Goal: Task Accomplishment & Management: Use online tool/utility

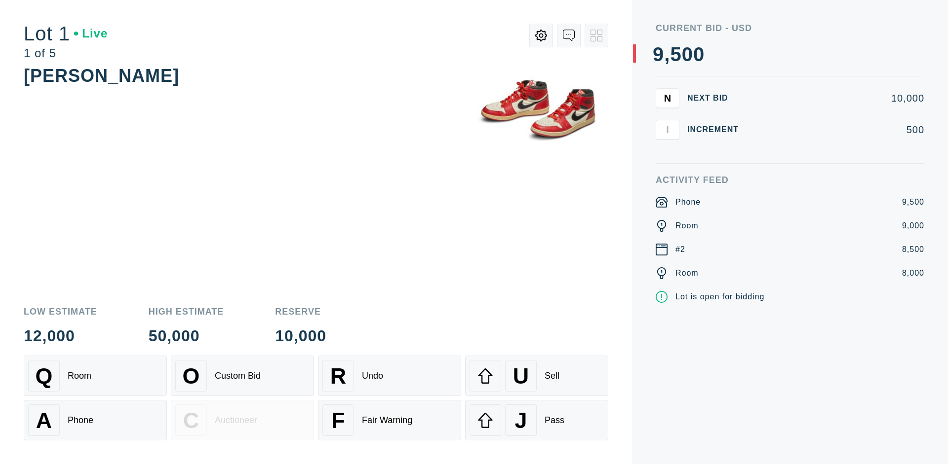
click at [242, 376] on div "Custom Bid" at bounding box center [238, 376] width 46 height 10
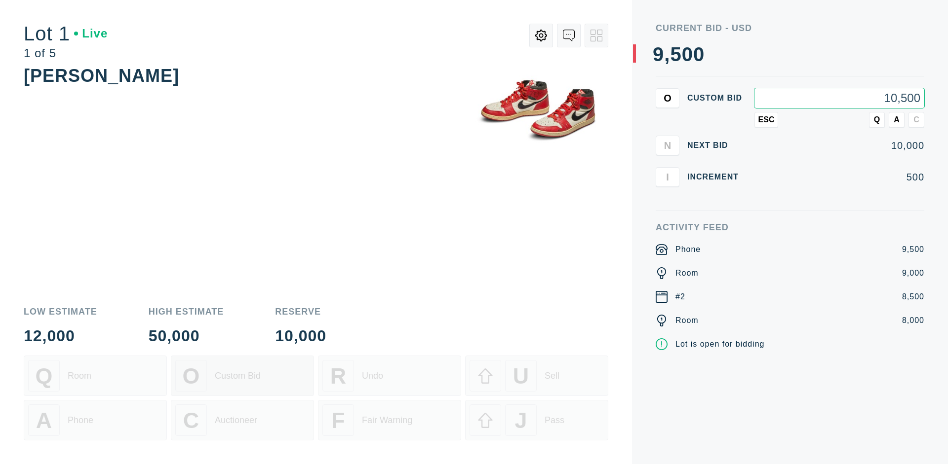
type input "10,500"
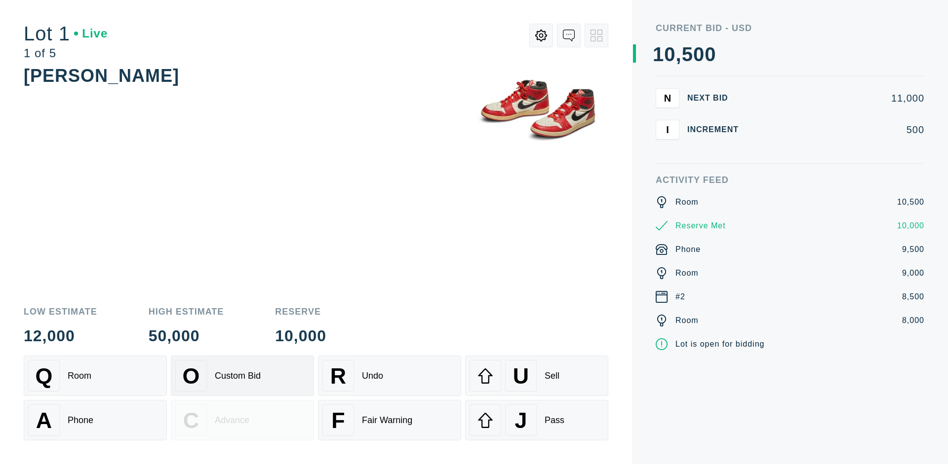
click at [242, 376] on div "Custom Bid" at bounding box center [238, 376] width 46 height 10
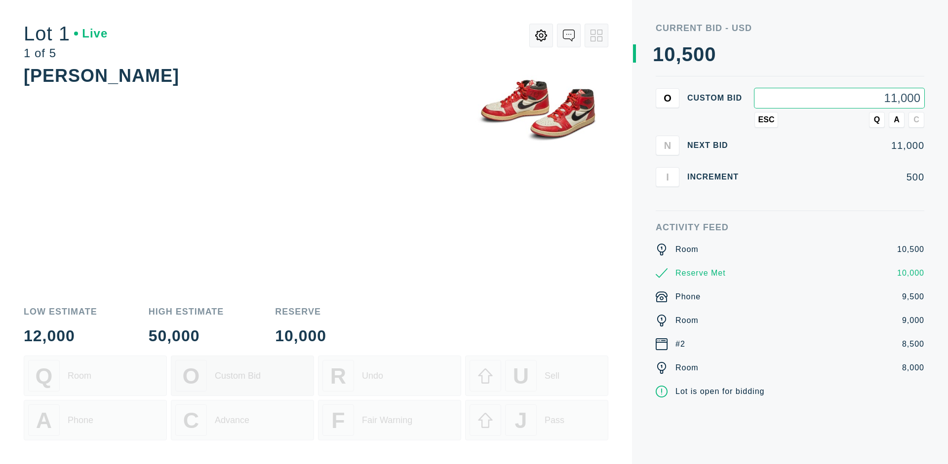
type input "11,000"
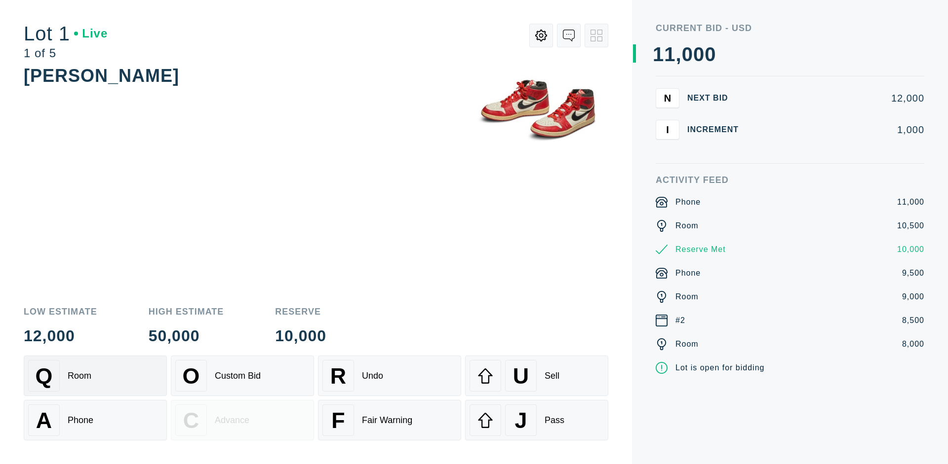
click at [95, 376] on div "Q Room" at bounding box center [95, 376] width 134 height 32
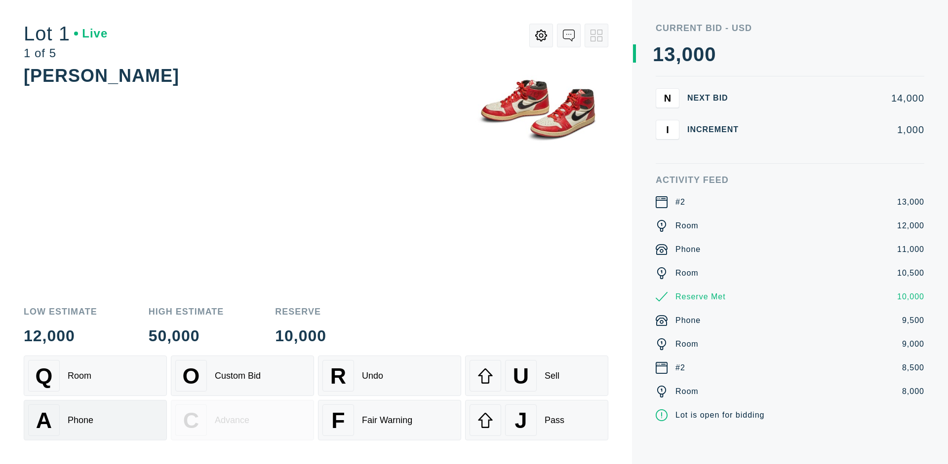
click at [95, 421] on div "A Phone" at bounding box center [95, 421] width 134 height 32
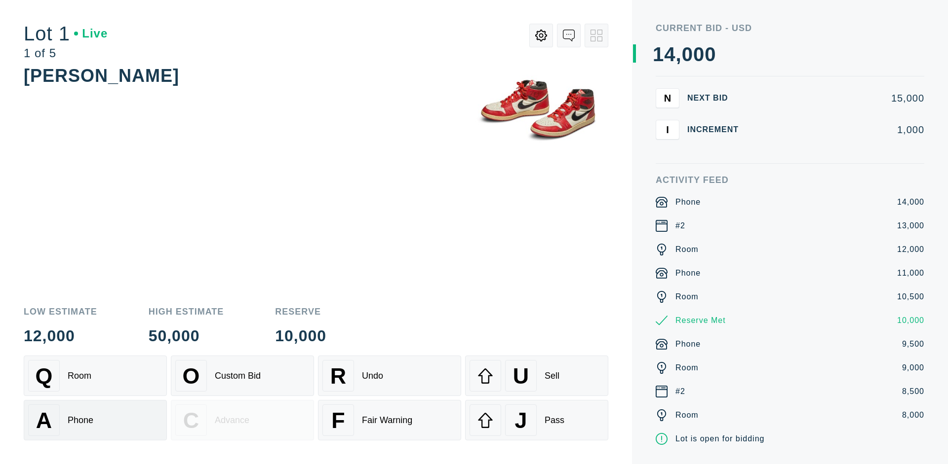
click at [95, 376] on div "Q Room" at bounding box center [95, 376] width 134 height 32
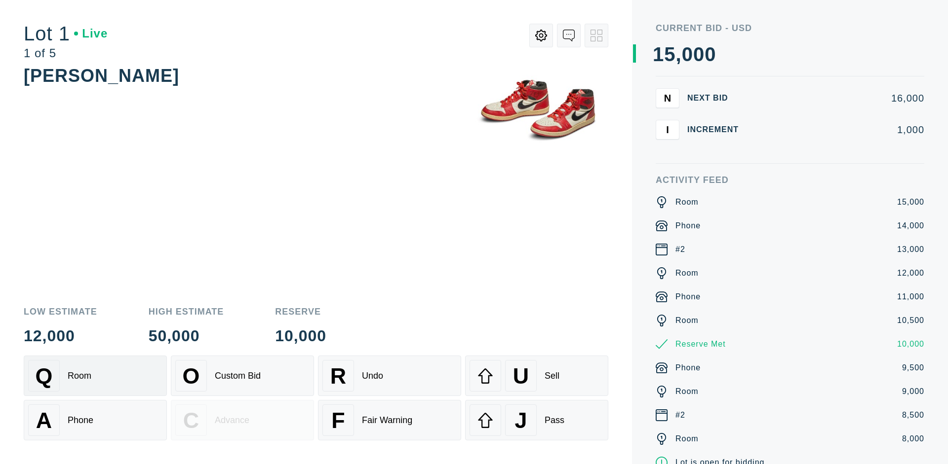
click at [389, 376] on div "R Undo" at bounding box center [389, 376] width 134 height 32
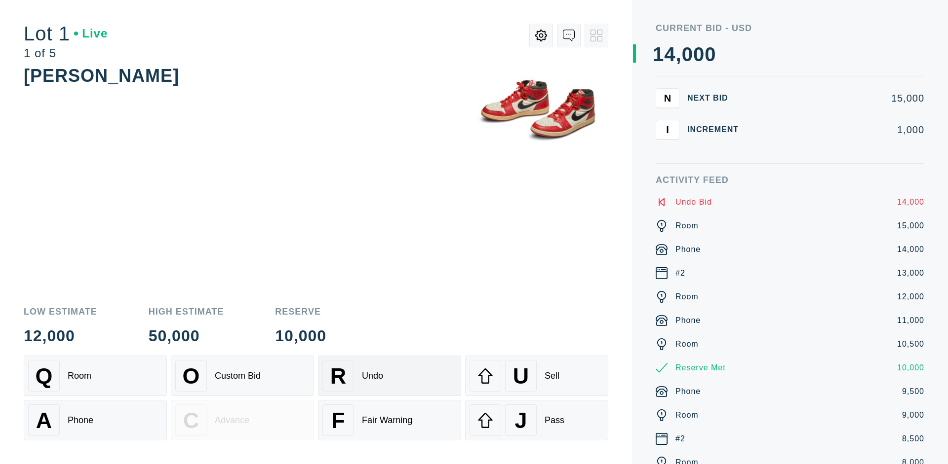
click at [95, 376] on div "Q Room" at bounding box center [95, 376] width 134 height 32
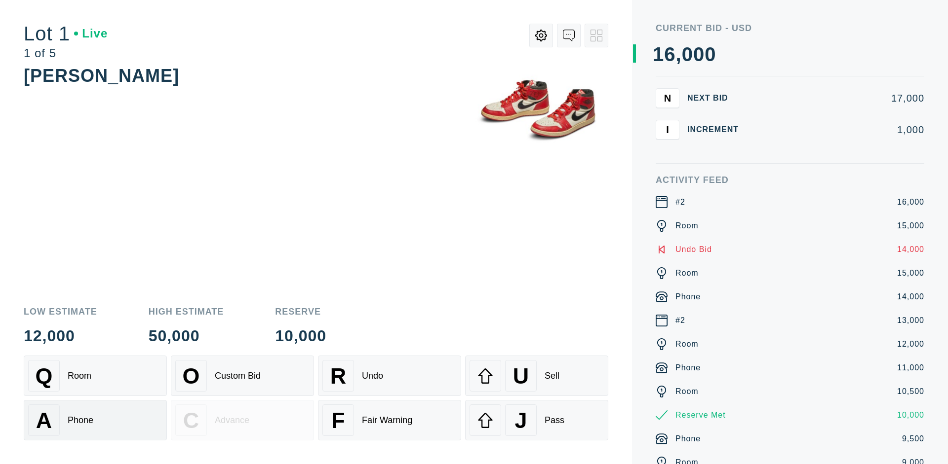
click at [95, 421] on div "A Phone" at bounding box center [95, 421] width 134 height 32
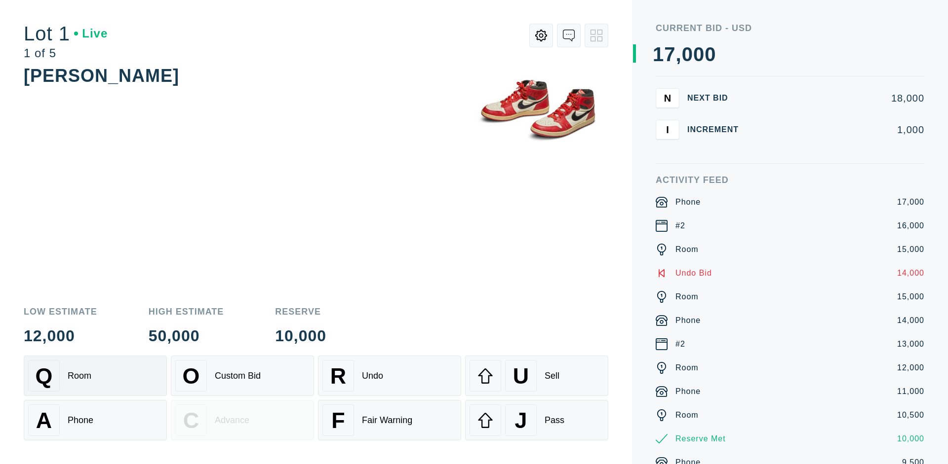
click at [95, 376] on div "Q Room" at bounding box center [95, 376] width 134 height 32
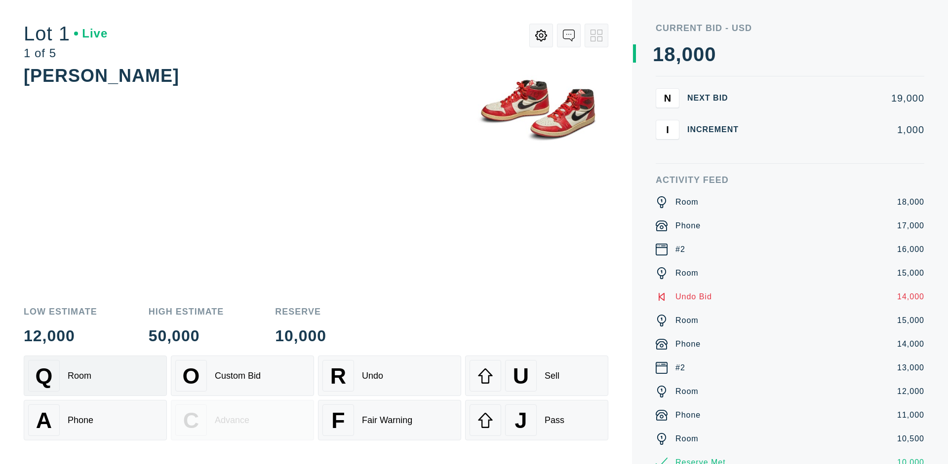
click at [389, 376] on div "R Undo" at bounding box center [389, 376] width 134 height 32
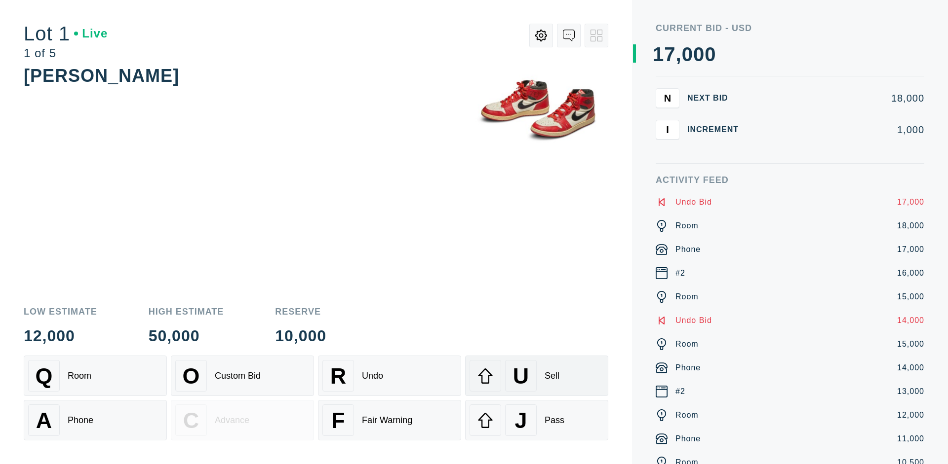
click at [537, 376] on div "U Sell" at bounding box center [536, 376] width 134 height 32
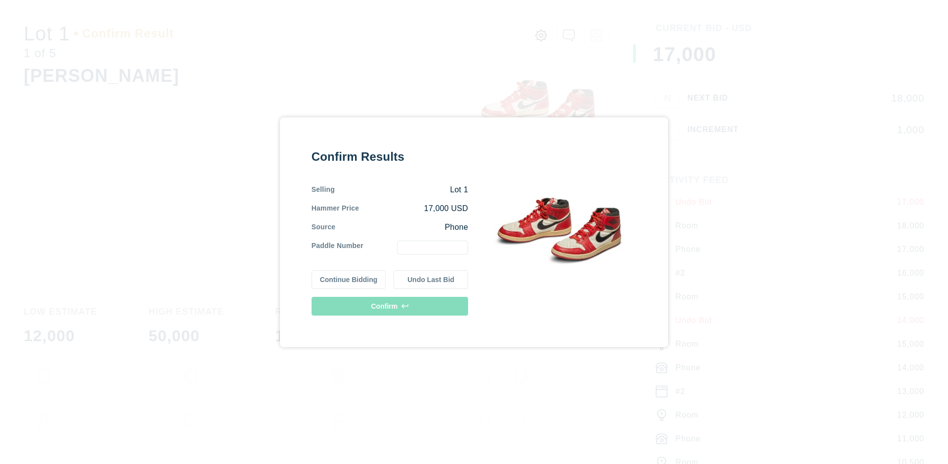
click at [349, 279] on button "Continue Bidding" at bounding box center [348, 280] width 75 height 19
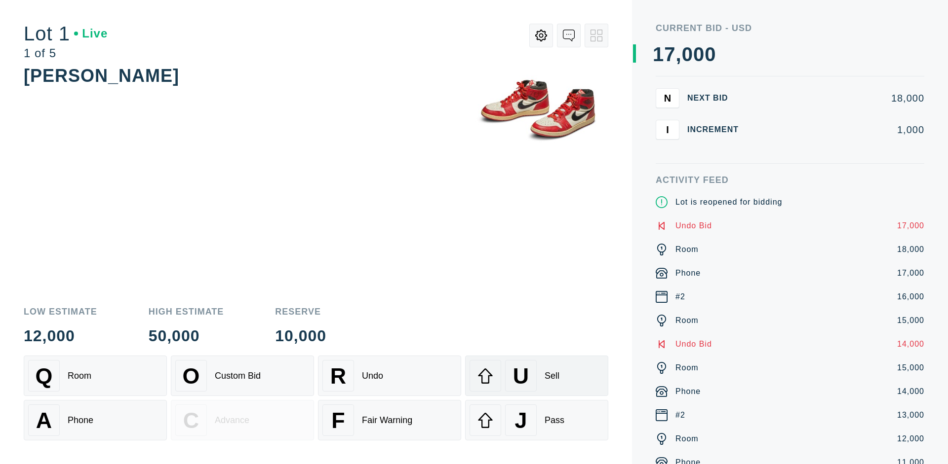
click at [537, 376] on div "U Sell" at bounding box center [536, 376] width 134 height 32
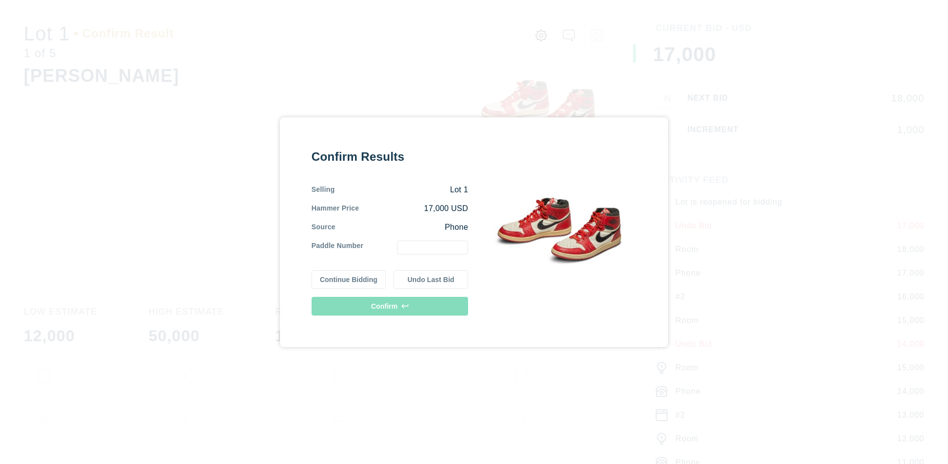
click at [431, 279] on button "Undo Last Bid" at bounding box center [430, 280] width 75 height 19
click at [349, 278] on button "Continue Bidding" at bounding box center [348, 278] width 75 height 19
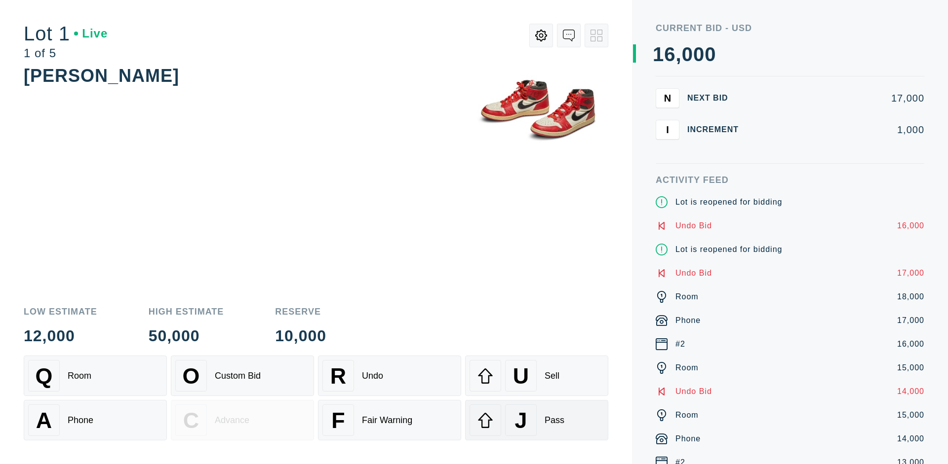
click at [537, 421] on div "J Pass" at bounding box center [536, 421] width 134 height 32
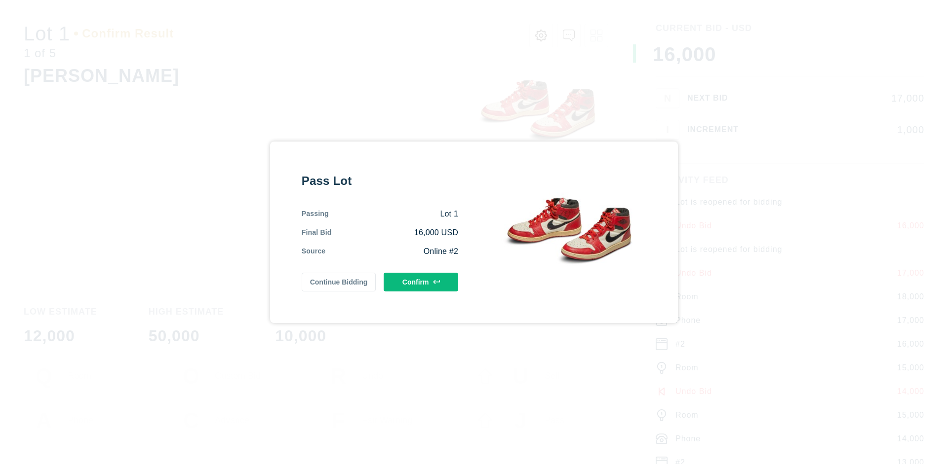
click at [421, 282] on button "Confirm" at bounding box center [421, 282] width 75 height 19
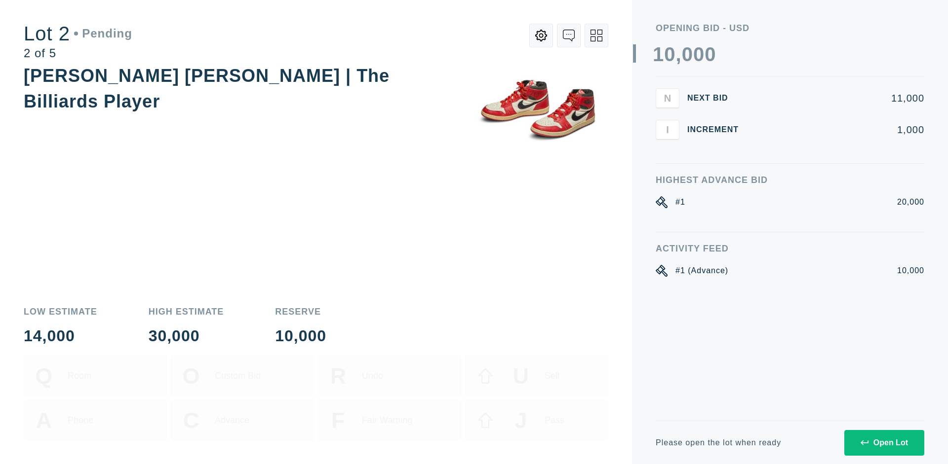
click at [884, 443] on div "Open Lot" at bounding box center [883, 443] width 47 height 9
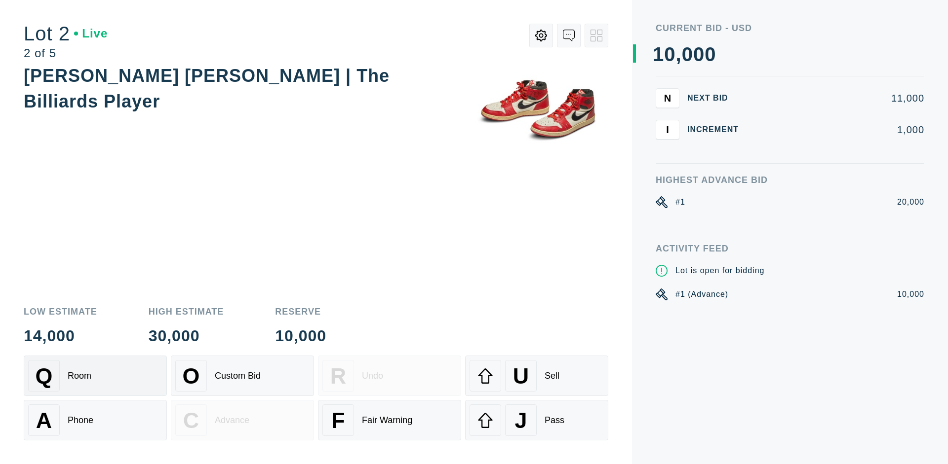
click at [95, 376] on div "Q Room" at bounding box center [95, 376] width 134 height 32
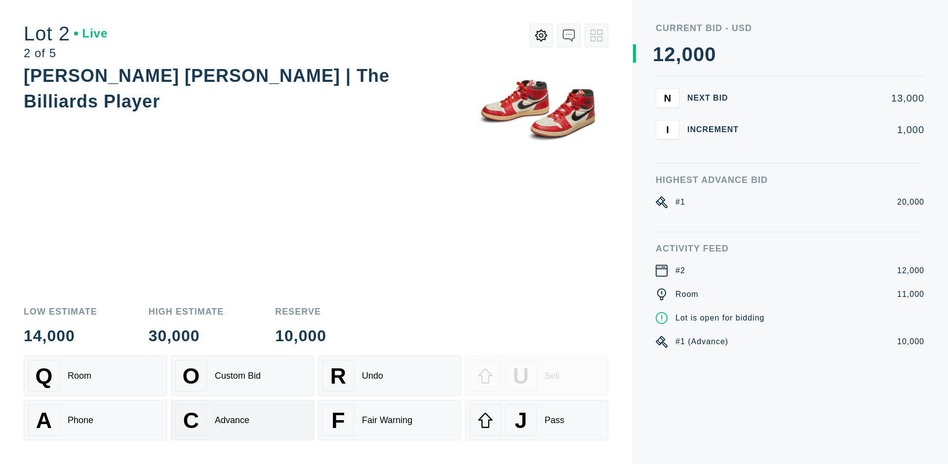
click at [242, 421] on div "Advance" at bounding box center [232, 421] width 35 height 10
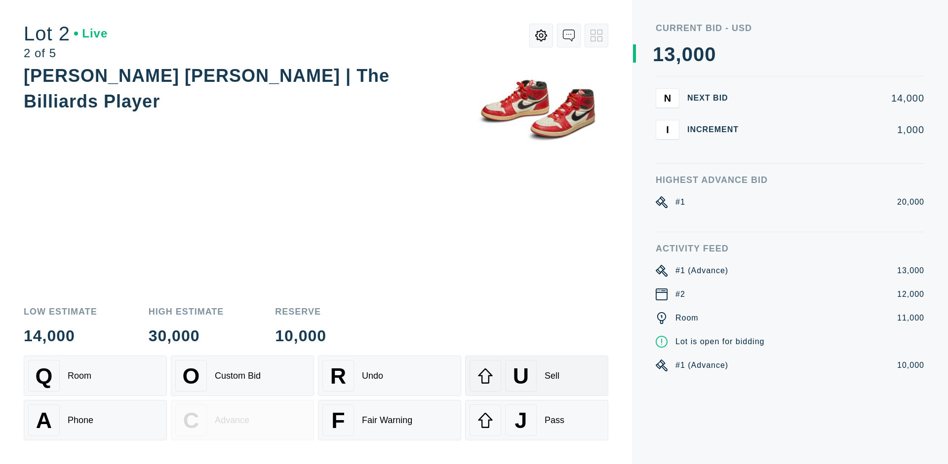
click at [537, 376] on div "U Sell" at bounding box center [536, 376] width 134 height 32
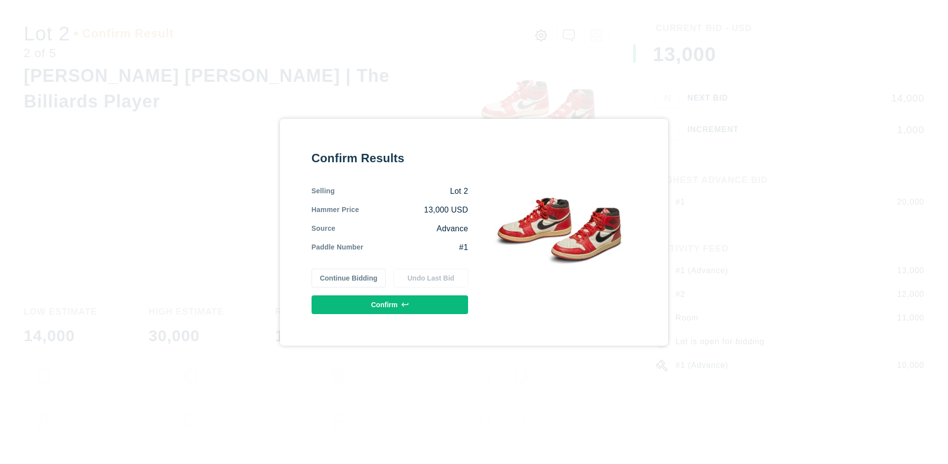
click at [390, 305] on button "Confirm" at bounding box center [389, 305] width 156 height 19
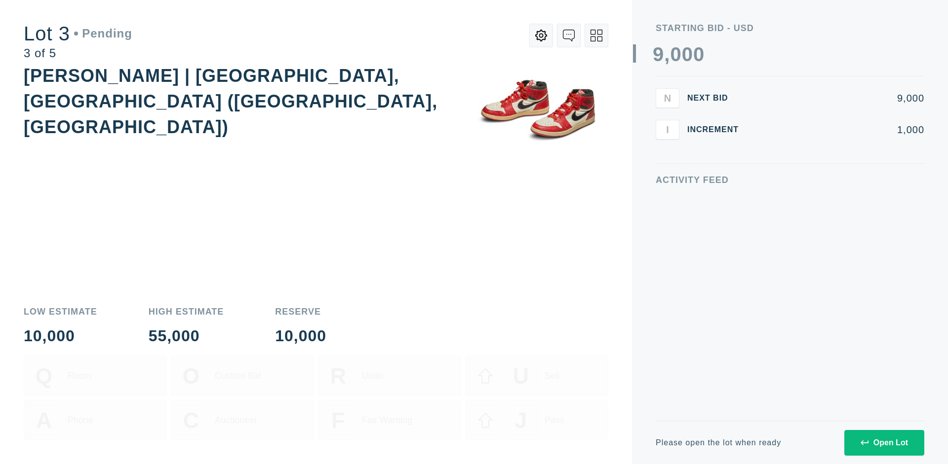
click at [884, 443] on div "Open Lot" at bounding box center [883, 443] width 47 height 9
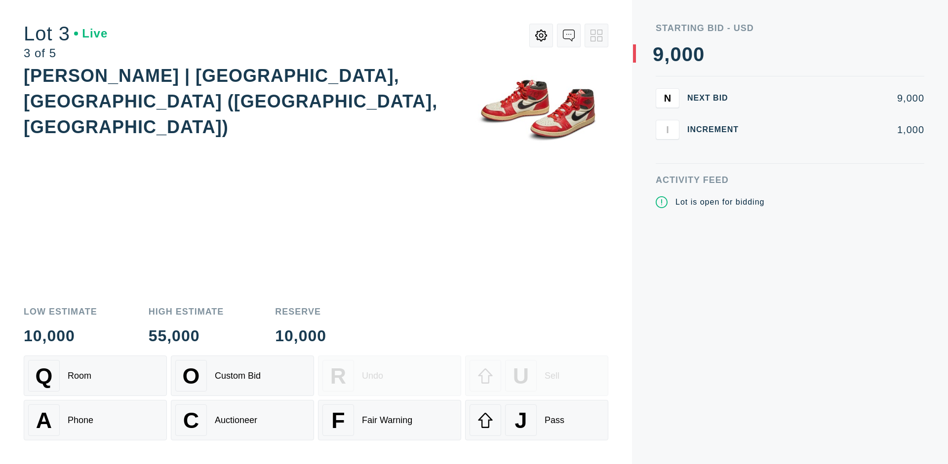
click at [537, 421] on div "J Pass" at bounding box center [536, 421] width 134 height 32
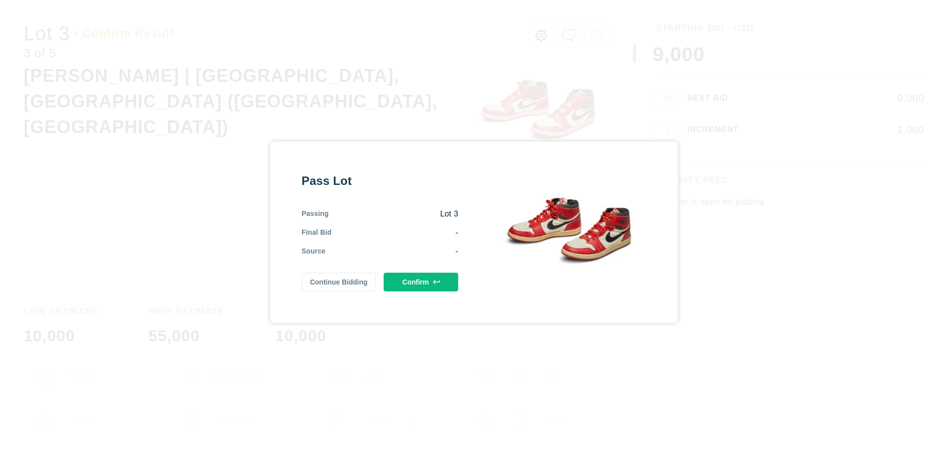
click at [421, 282] on button "Confirm" at bounding box center [421, 282] width 75 height 19
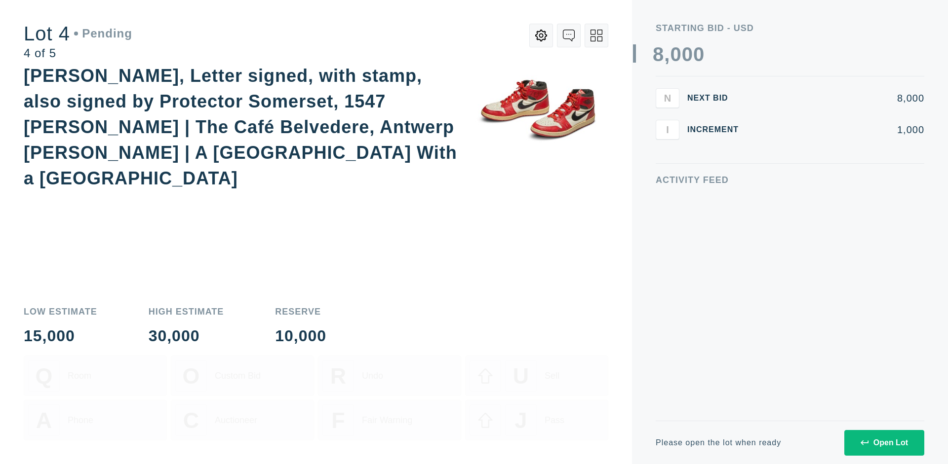
click at [884, 443] on div "Open Lot" at bounding box center [883, 443] width 47 height 9
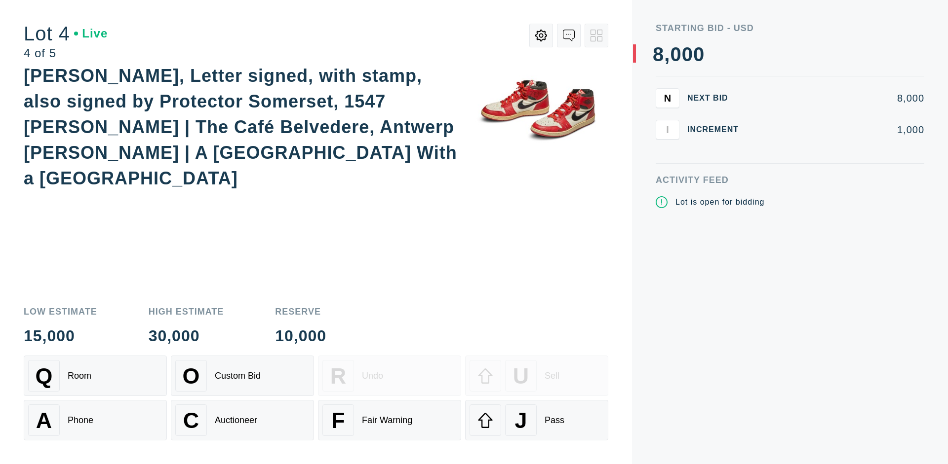
click at [95, 376] on div "Q Room" at bounding box center [95, 376] width 134 height 32
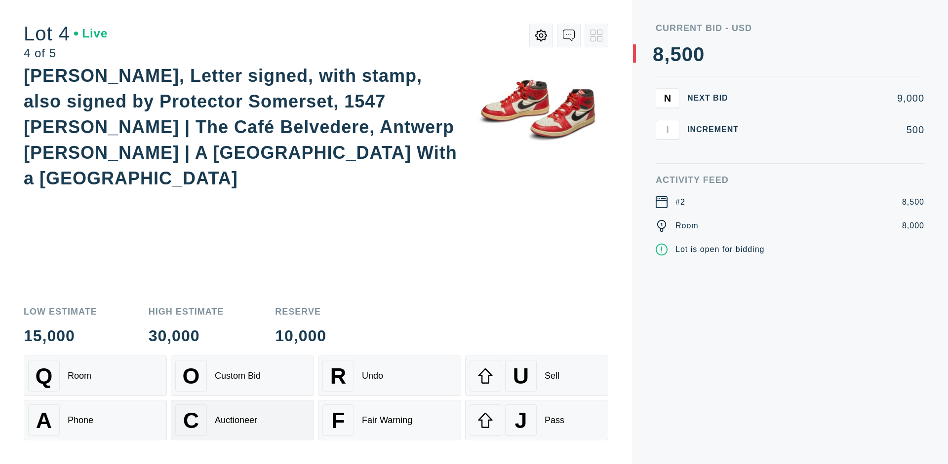
click at [242, 421] on div "Auctioneer" at bounding box center [236, 421] width 42 height 10
click at [537, 421] on div "J Pass" at bounding box center [536, 421] width 134 height 32
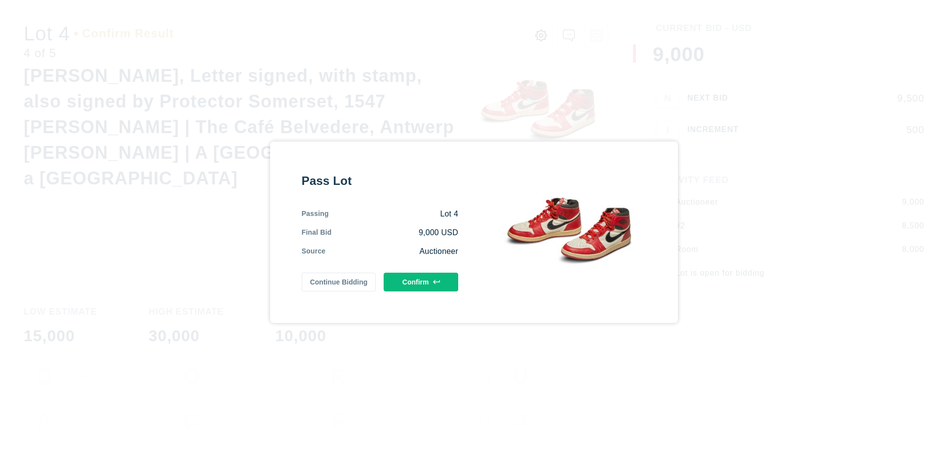
click at [421, 282] on button "Confirm" at bounding box center [421, 282] width 75 height 19
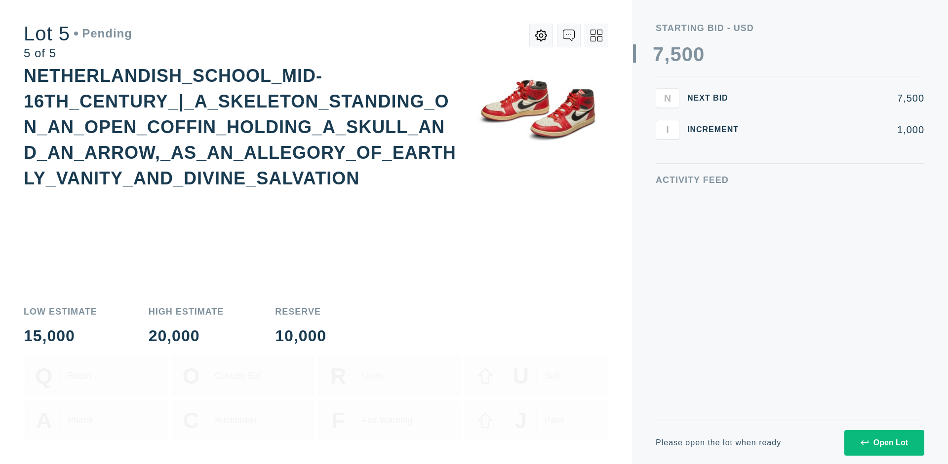
click at [884, 443] on div "Open Lot" at bounding box center [883, 443] width 47 height 9
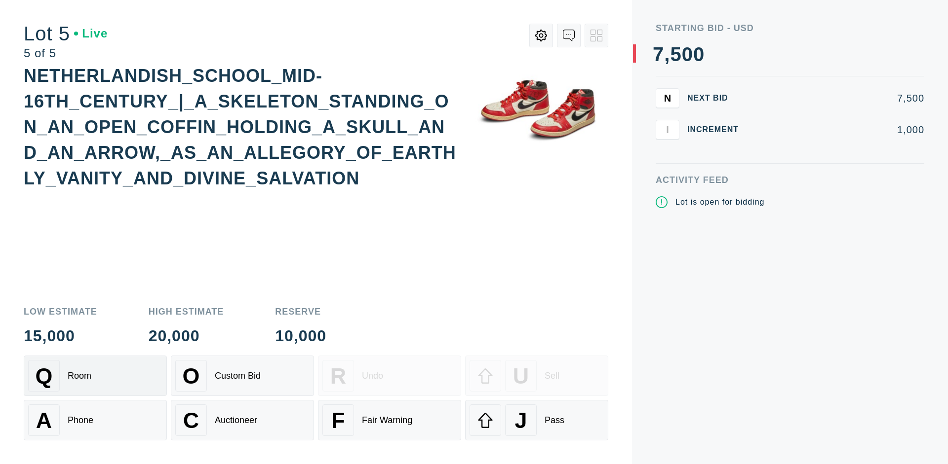
click at [95, 376] on div "Q Room" at bounding box center [95, 376] width 134 height 32
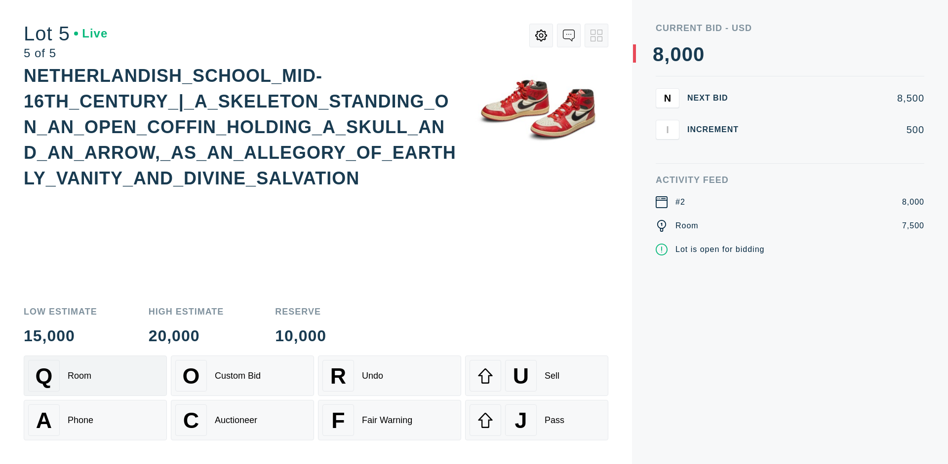
click at [95, 376] on div "Q Room" at bounding box center [95, 376] width 134 height 32
click at [537, 376] on div "U Sell" at bounding box center [536, 376] width 134 height 32
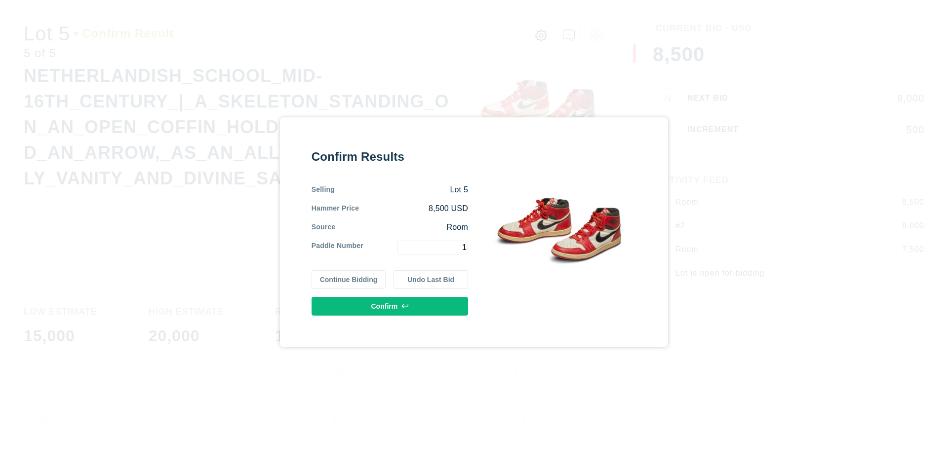
type input "1"
click at [390, 306] on button "Confirm" at bounding box center [389, 306] width 156 height 19
